Goal: Information Seeking & Learning: Check status

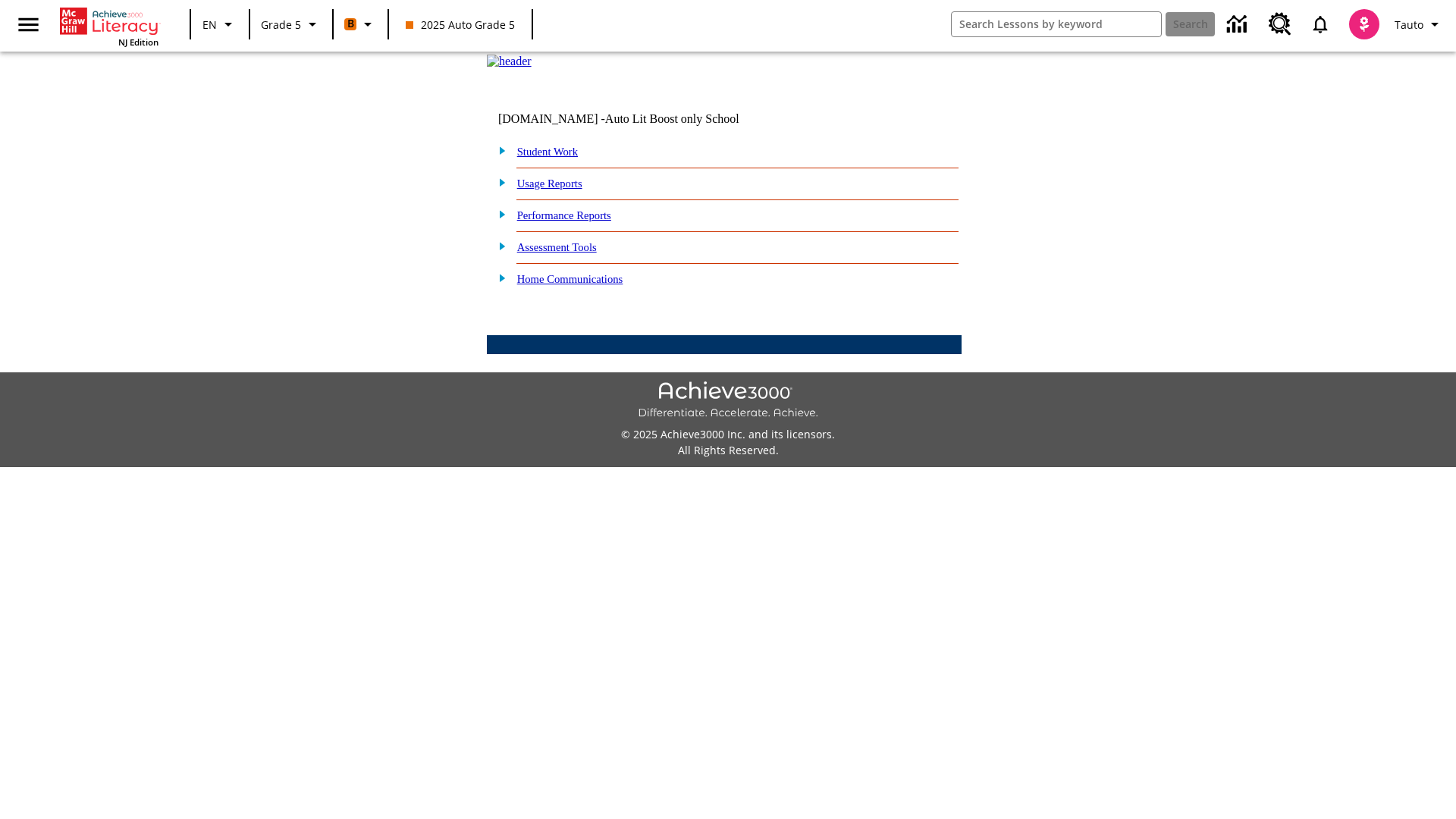
click at [580, 222] on link "Performance Reports" at bounding box center [563, 215] width 94 height 12
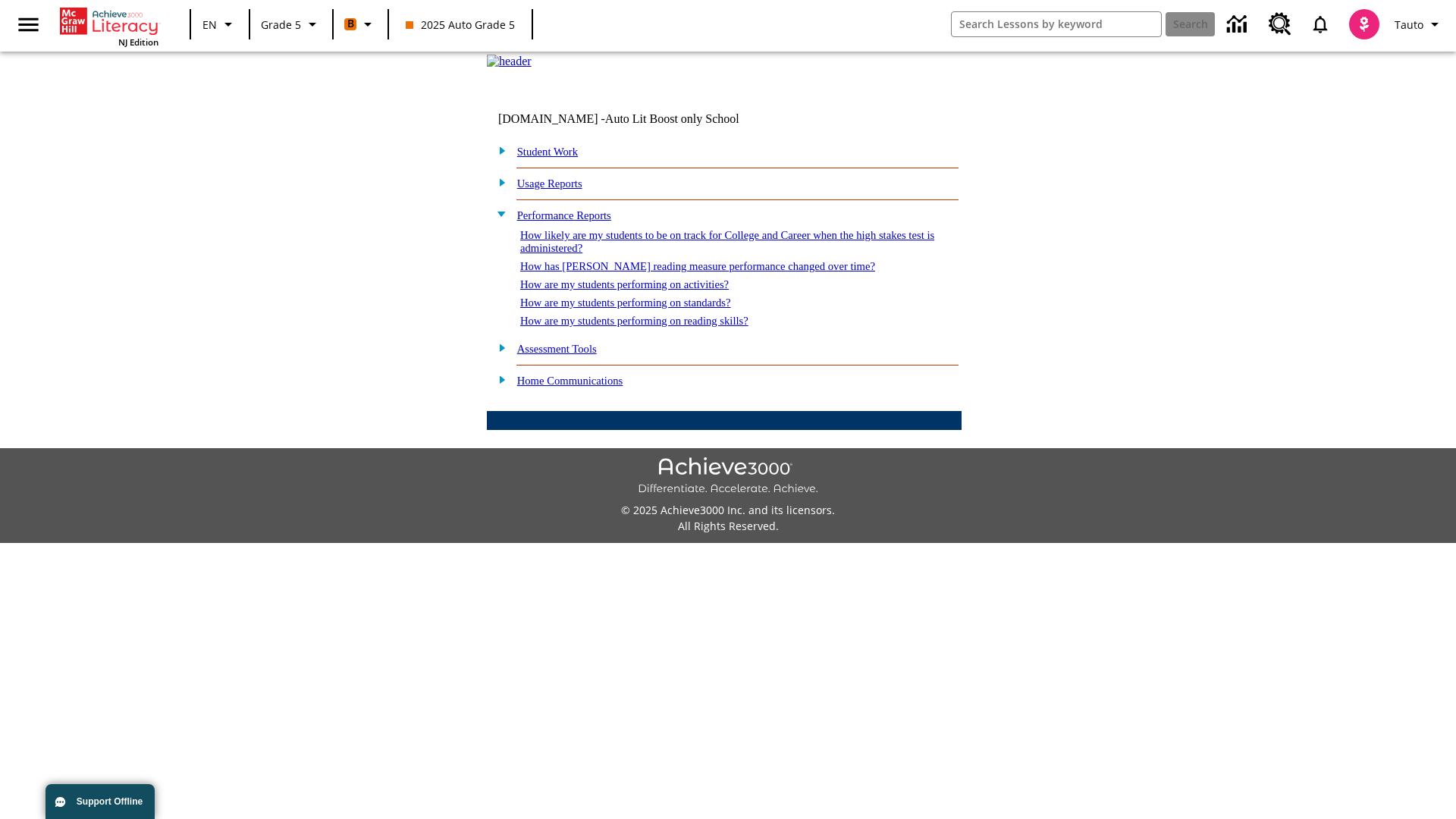
click at [642, 308] on link "How are my students performing on standards?" at bounding box center [625, 303] width 211 height 12
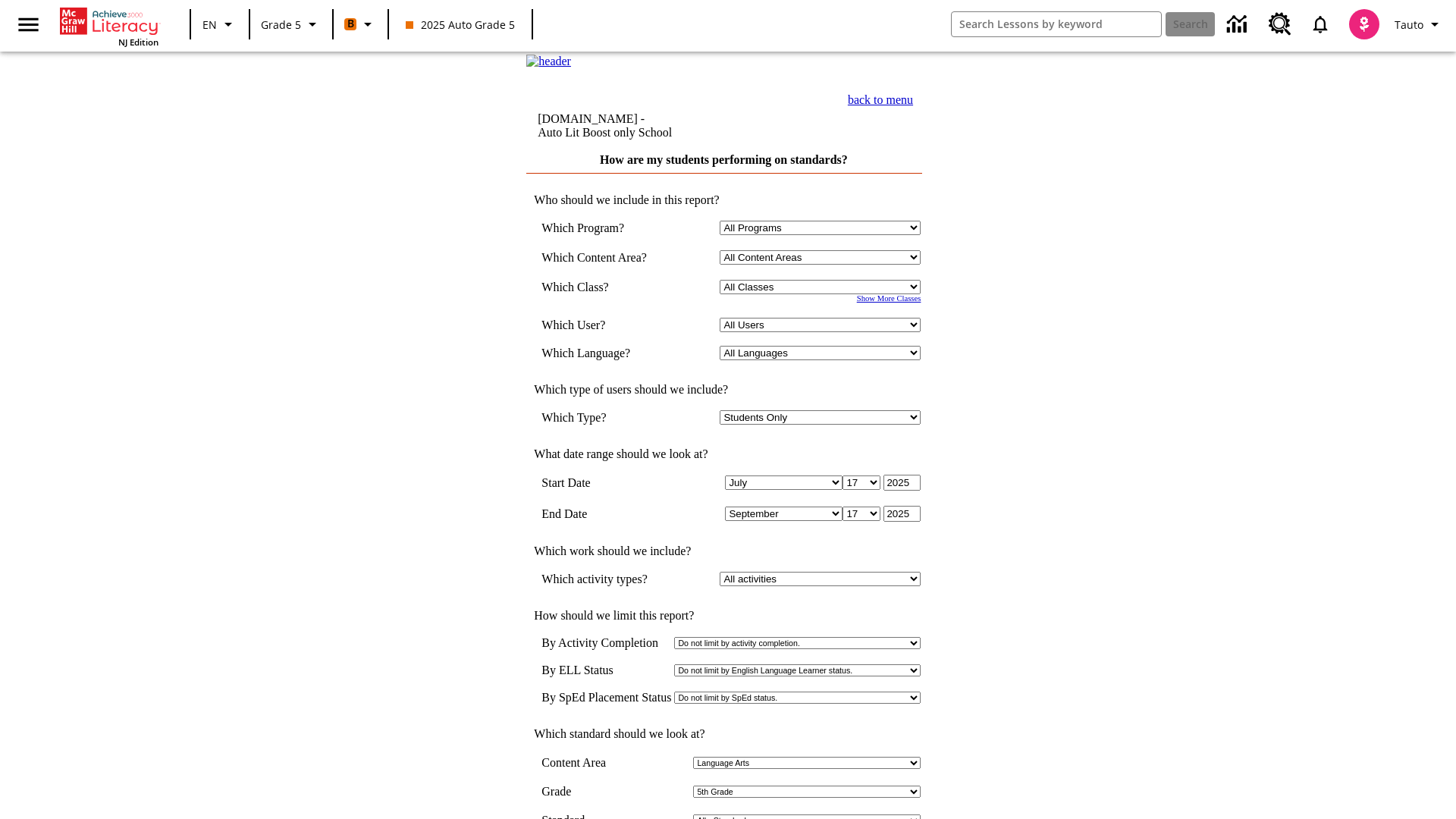
select select "11133131"
select select "21437107"
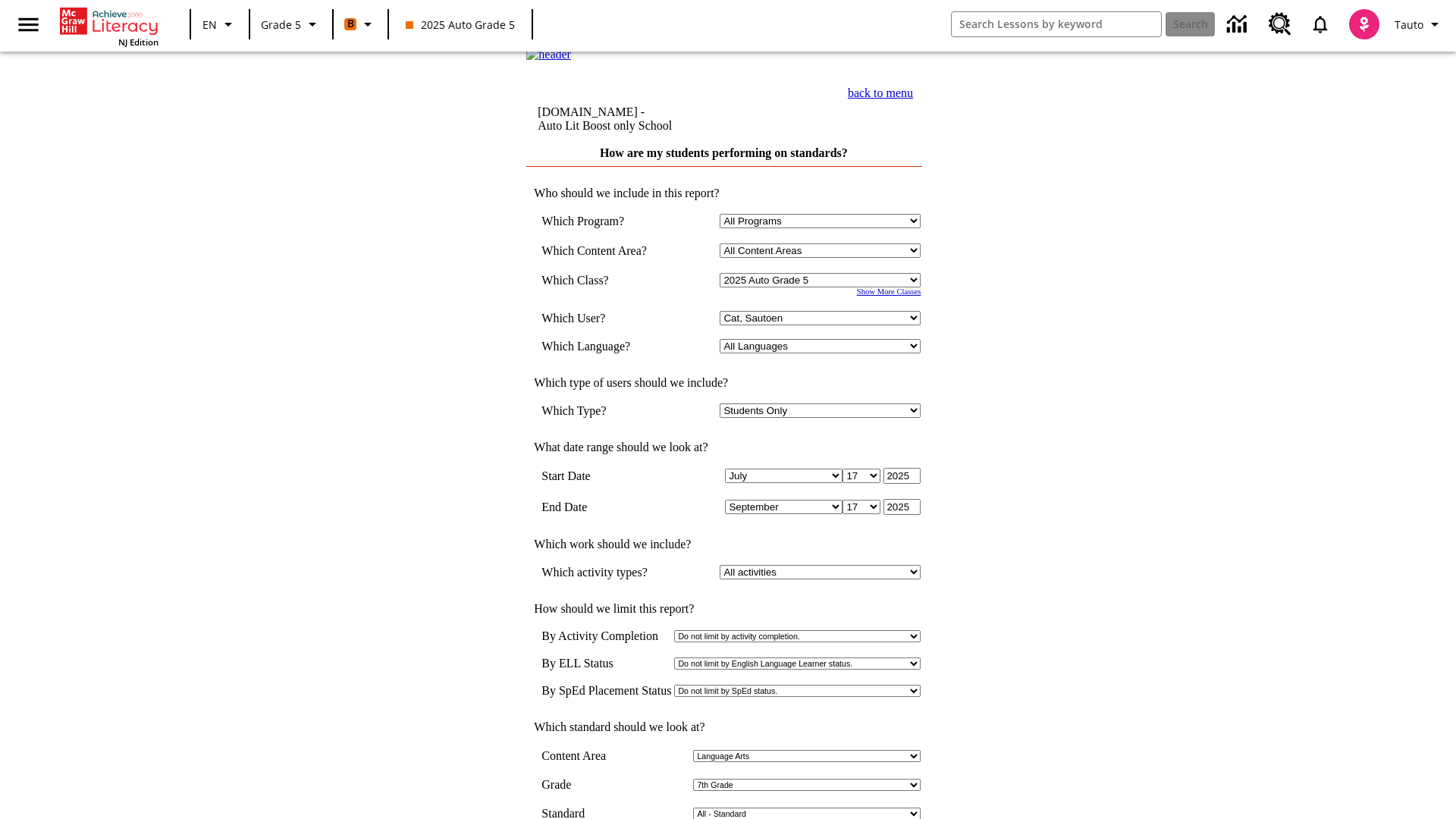
scroll to position [7, 0]
